Goal: Check status: Check status

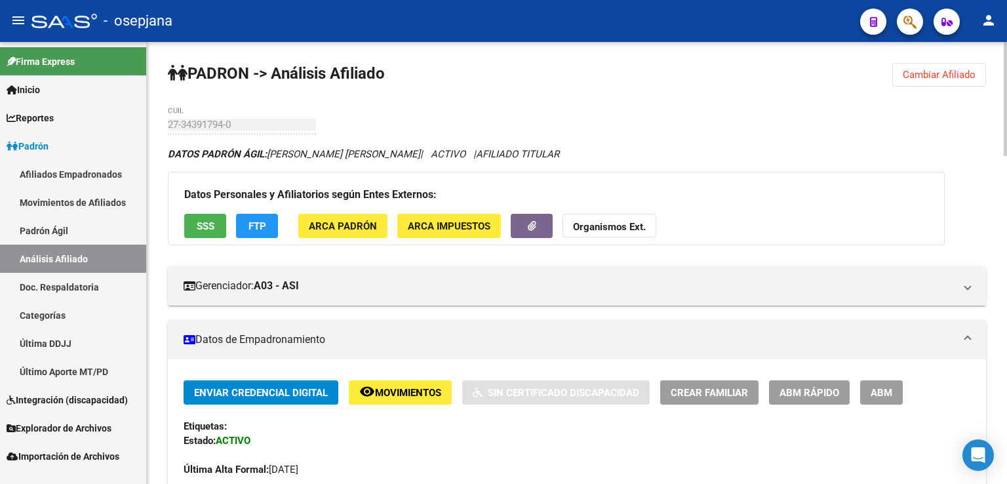
click at [930, 77] on span "Cambiar Afiliado" at bounding box center [939, 75] width 73 height 12
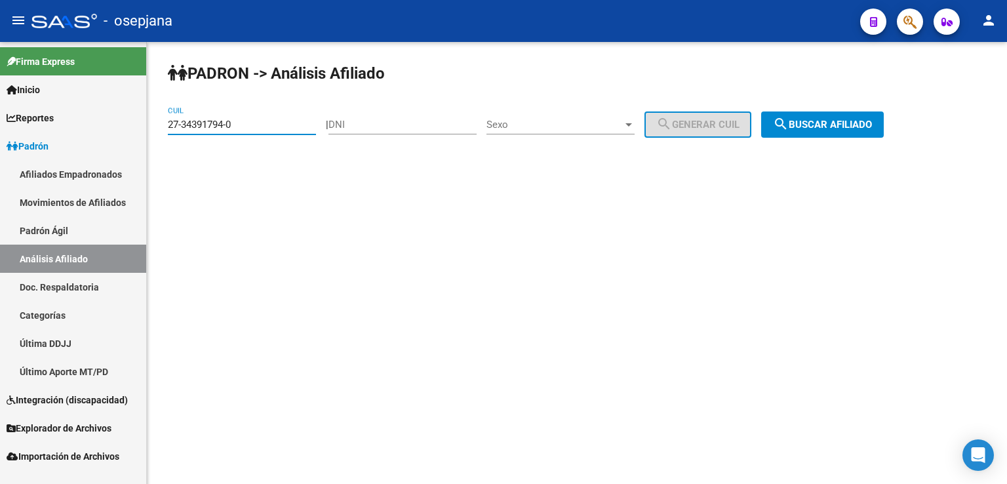
drag, startPoint x: 170, startPoint y: 121, endPoint x: 245, endPoint y: 127, distance: 75.6
click at [247, 125] on input "27-34391794-0" at bounding box center [242, 125] width 148 height 12
paste input "21606200-6"
click at [847, 121] on span "search Buscar afiliado" at bounding box center [822, 125] width 99 height 12
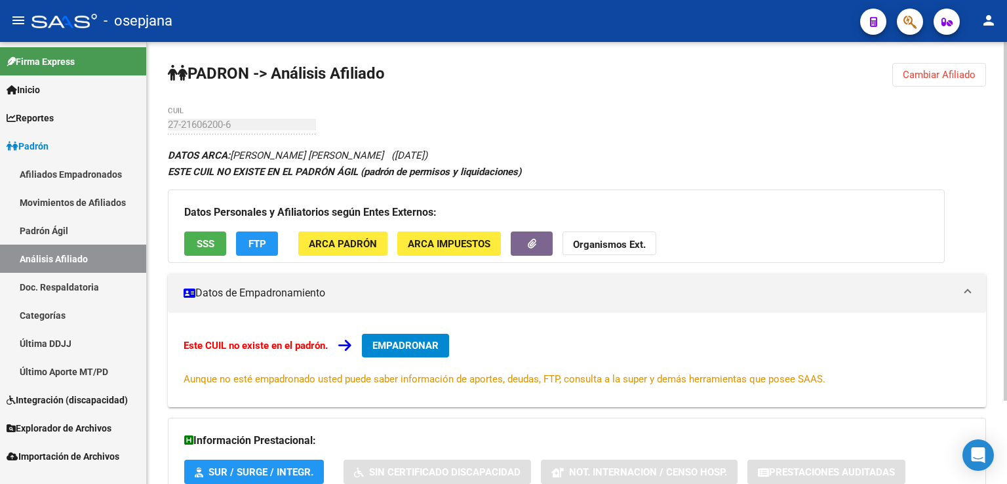
drag, startPoint x: 921, startPoint y: 75, endPoint x: 907, endPoint y: 71, distance: 14.3
click at [923, 71] on span "Cambiar Afiliado" at bounding box center [939, 75] width 73 height 12
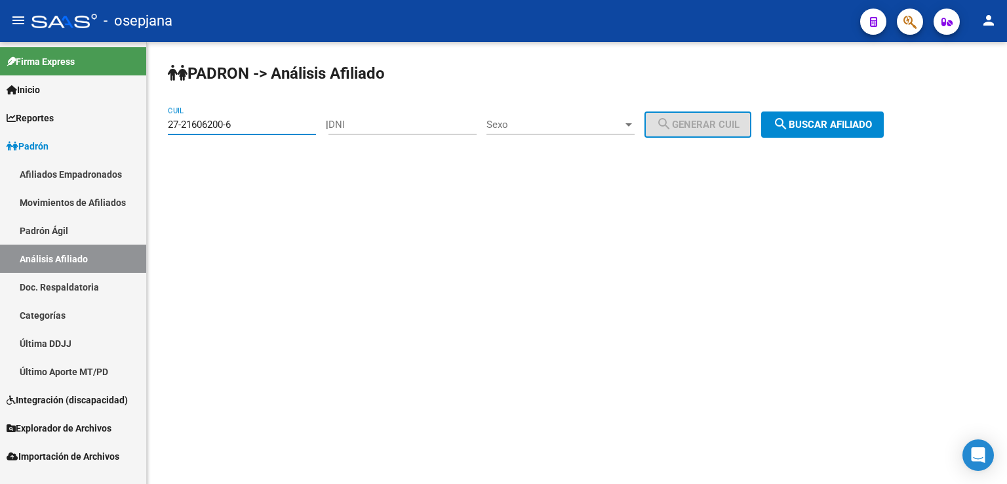
drag, startPoint x: 168, startPoint y: 123, endPoint x: 246, endPoint y: 121, distance: 78.1
click at [246, 121] on input "27-21606200-6" at bounding box center [242, 125] width 148 height 12
paste input "3-22062289-4"
click at [830, 123] on span "search Buscar afiliado" at bounding box center [822, 125] width 99 height 12
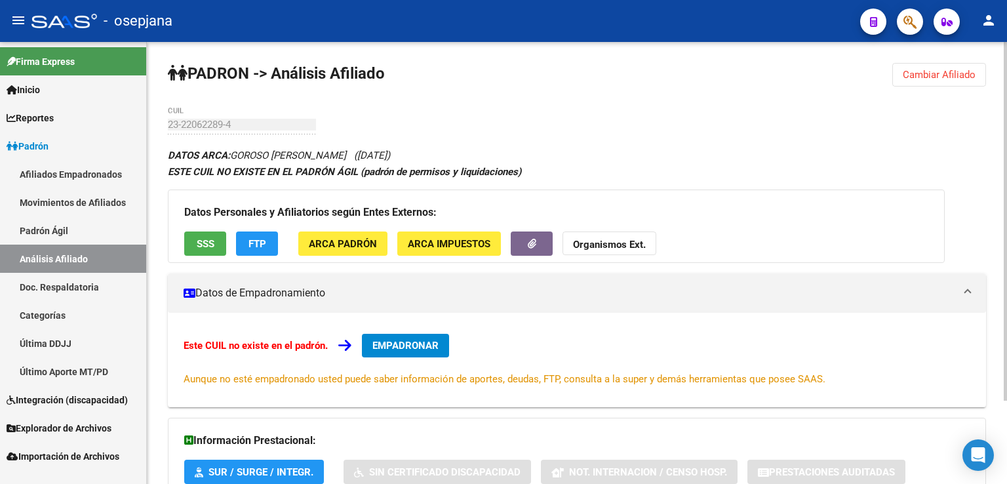
scroll to position [103, 0]
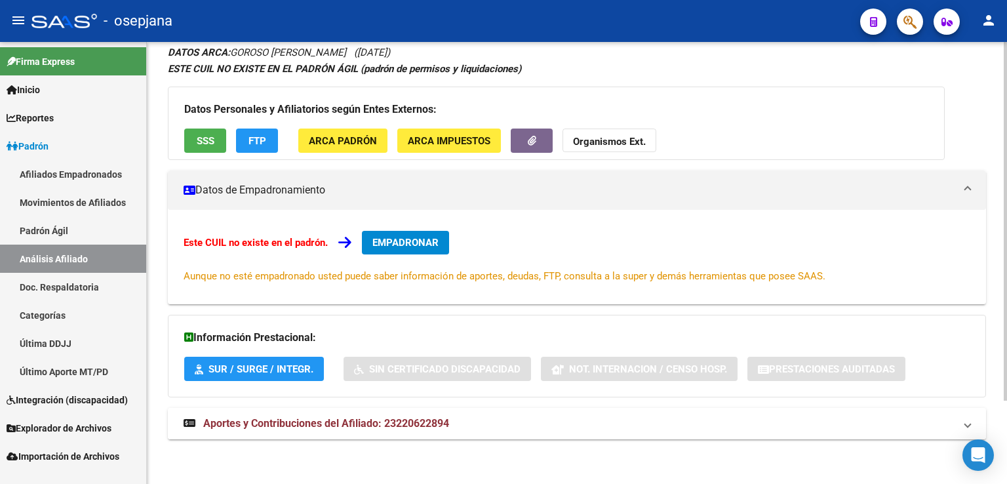
click at [350, 423] on span "Aportes y Contribuciones del Afiliado: 23220622894" at bounding box center [326, 423] width 246 height 12
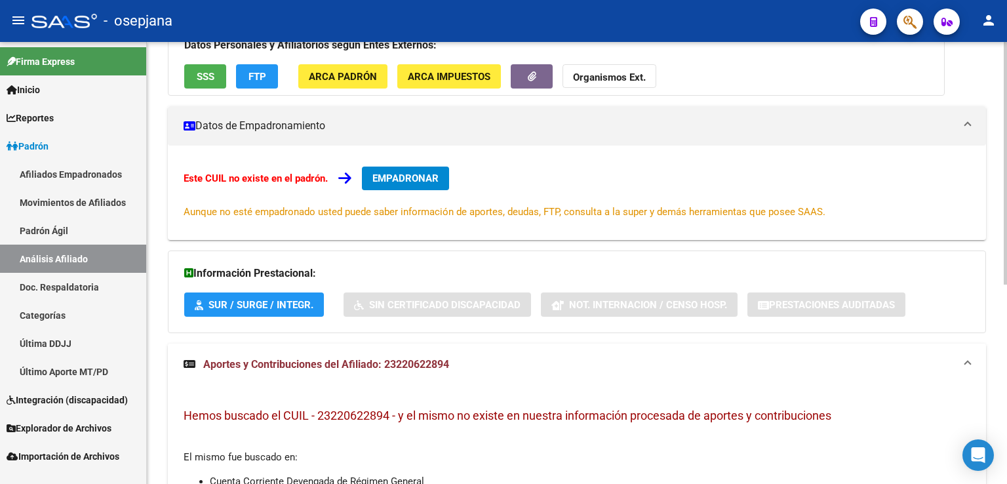
scroll to position [0, 0]
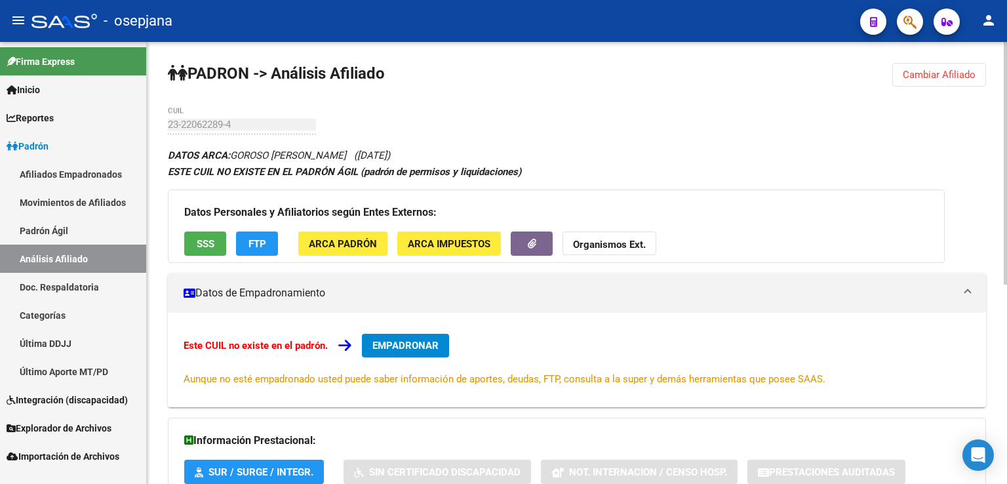
click at [958, 71] on span "Cambiar Afiliado" at bounding box center [939, 75] width 73 height 12
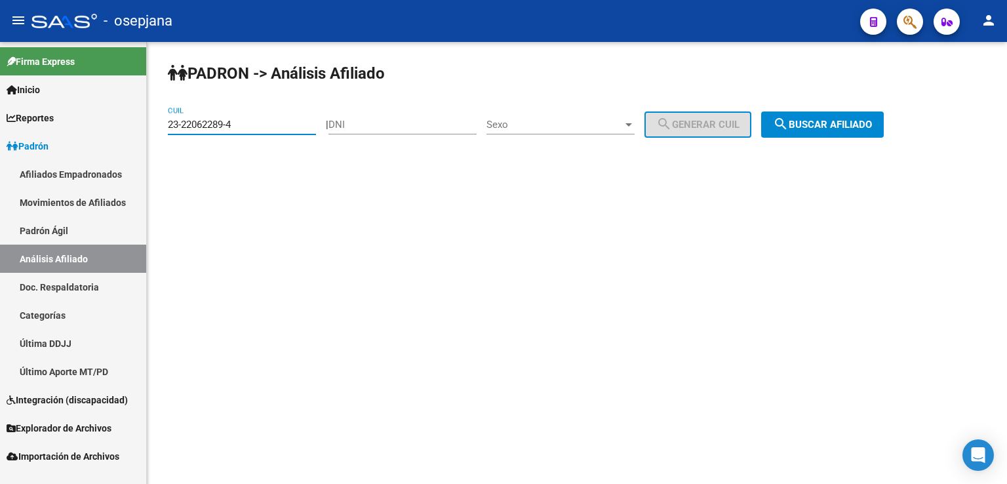
drag, startPoint x: 168, startPoint y: 121, endPoint x: 236, endPoint y: 123, distance: 68.2
click at [236, 123] on input "23-22062289-4" at bounding box center [242, 125] width 148 height 12
paste input "0-25859367-8"
click at [838, 122] on span "search Buscar afiliado" at bounding box center [822, 125] width 99 height 12
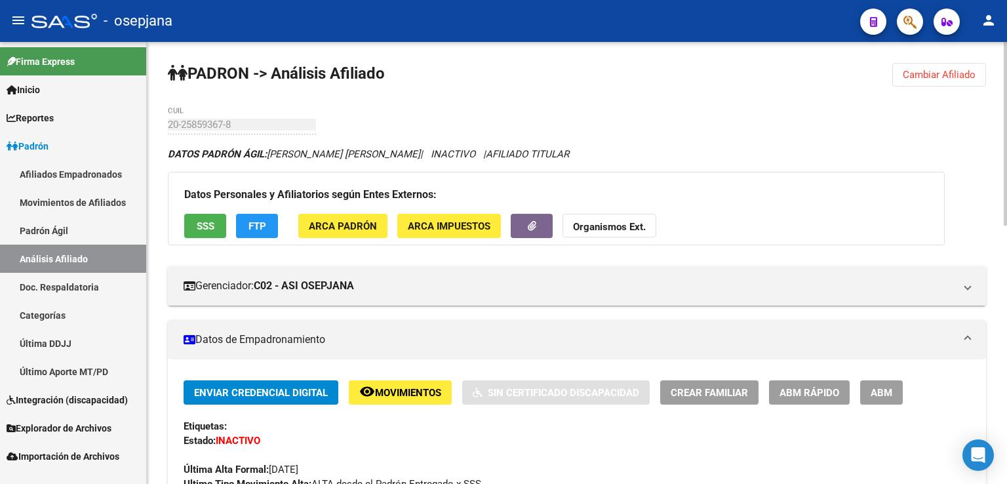
click at [920, 78] on span "Cambiar Afiliado" at bounding box center [939, 75] width 73 height 12
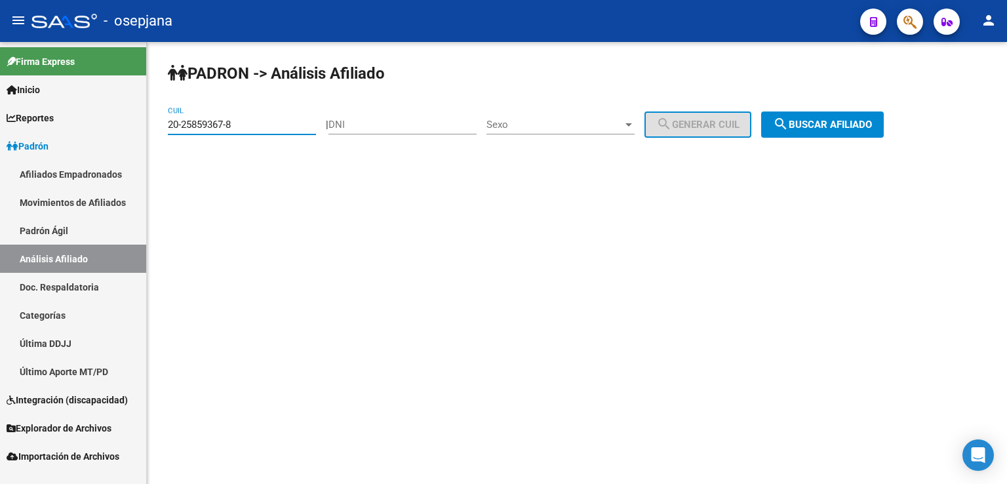
drag, startPoint x: 171, startPoint y: 124, endPoint x: 268, endPoint y: 129, distance: 97.2
click at [268, 129] on input "20-25859367-8" at bounding box center [242, 125] width 148 height 12
paste input "8546048-5"
type input "20-28546048-5"
click at [814, 126] on span "search Buscar afiliado" at bounding box center [822, 125] width 99 height 12
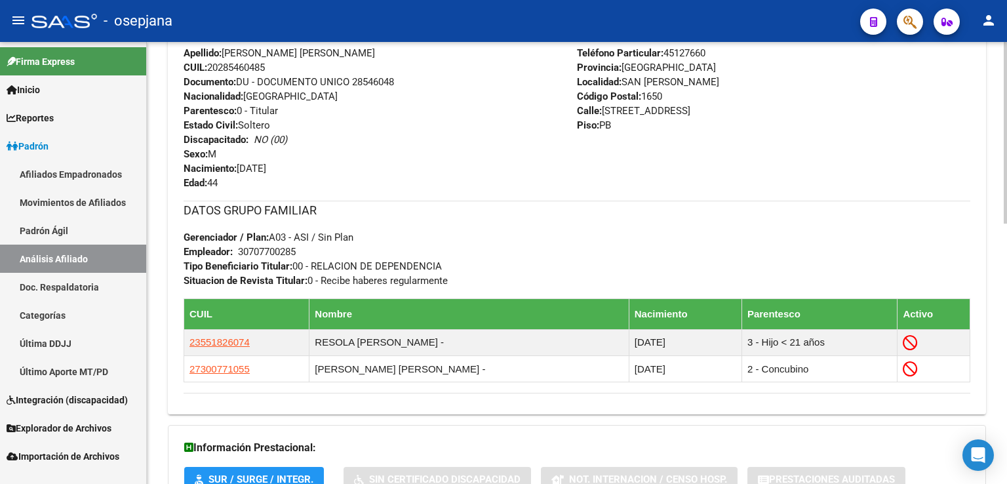
scroll to position [634, 0]
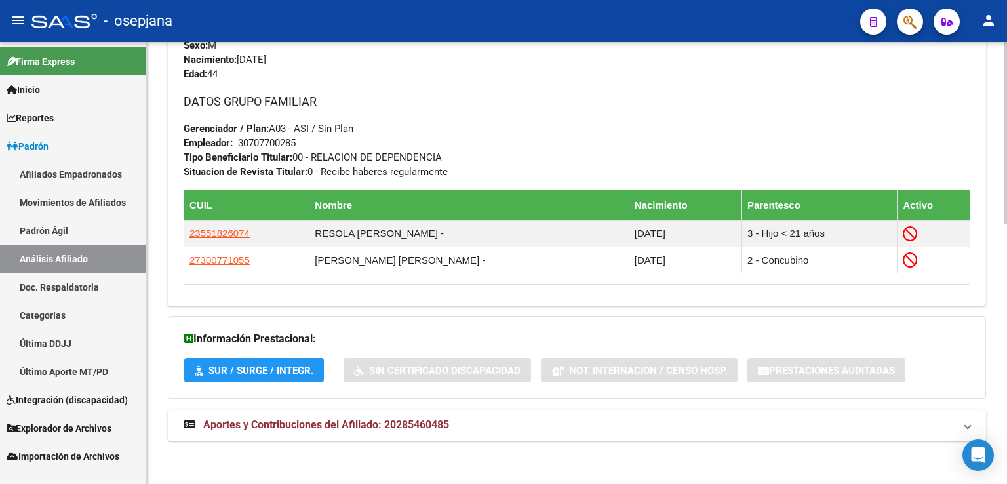
click at [336, 426] on span "Aportes y Contribuciones del Afiliado: 20285460485" at bounding box center [326, 424] width 246 height 12
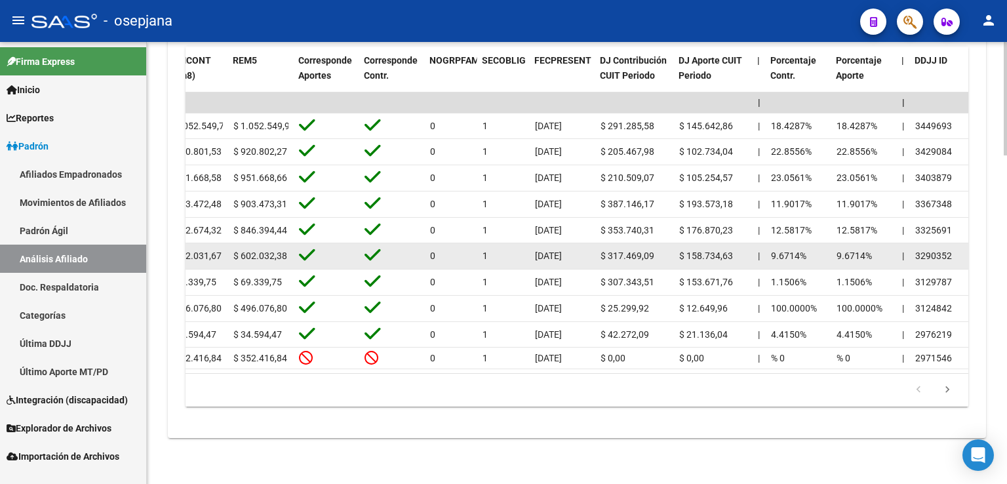
scroll to position [1015, 0]
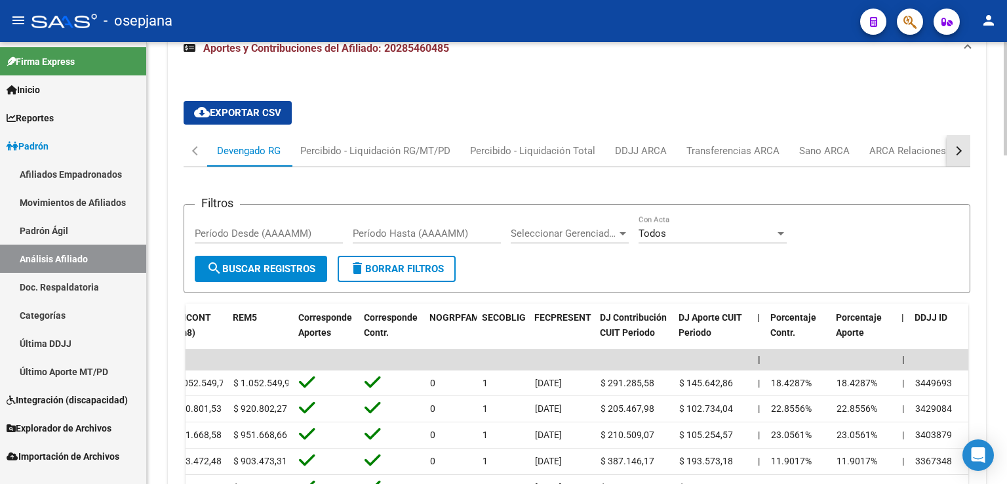
click at [958, 147] on div "button" at bounding box center [957, 150] width 9 height 9
click at [872, 149] on div "ARCA Relaciones Laborales" at bounding box center [869, 151] width 123 height 14
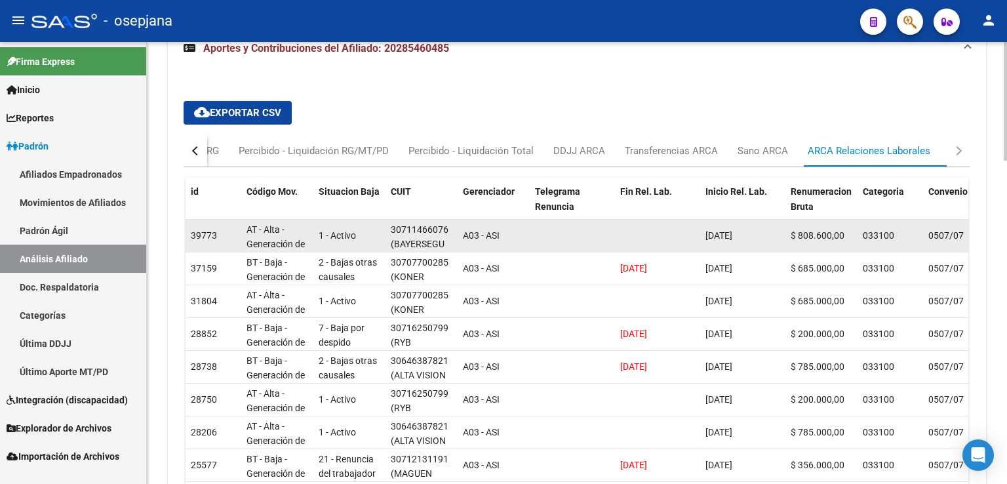
click at [742, 239] on div "[DATE]" at bounding box center [743, 235] width 75 height 15
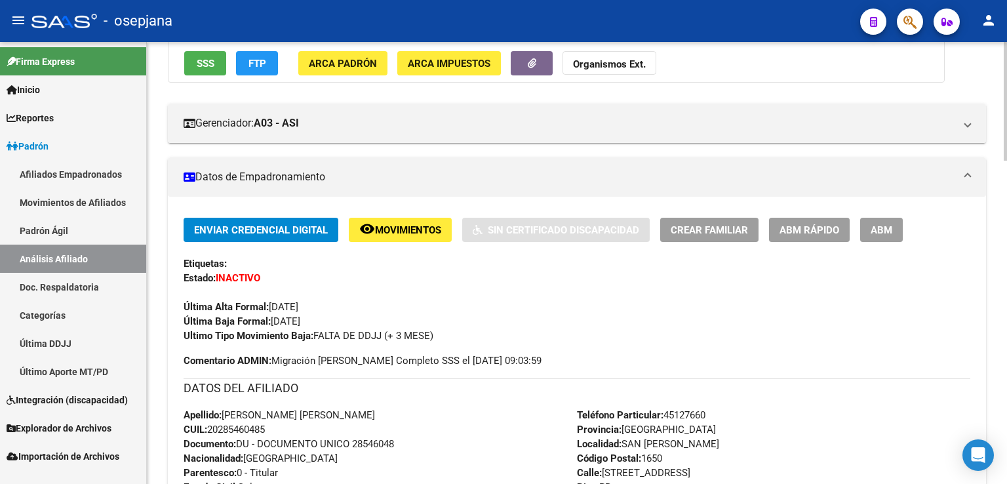
scroll to position [0, 0]
